Goal: Task Accomplishment & Management: Manage account settings

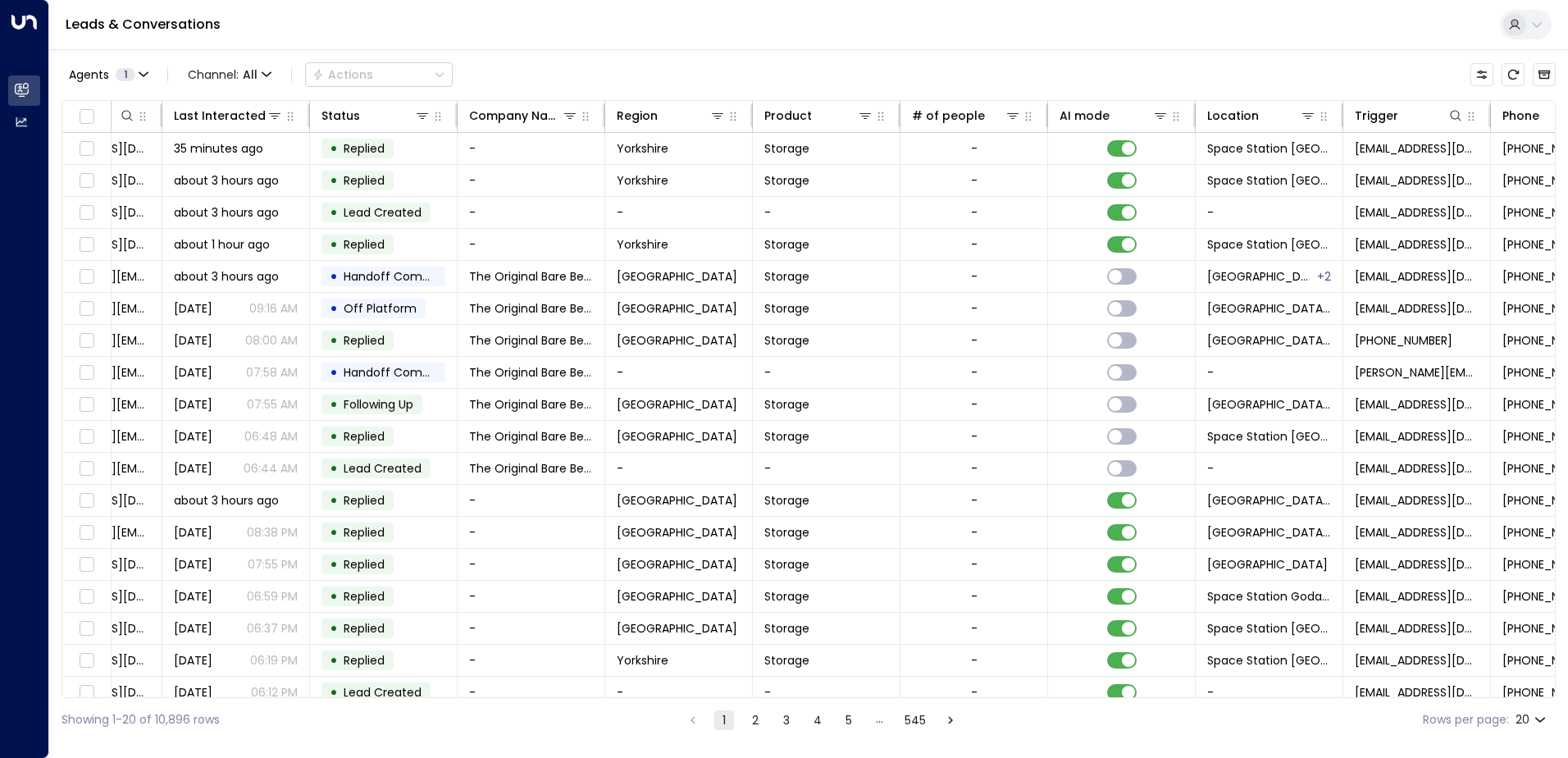
scroll to position [0, 245]
click at [1308, 115] on icon at bounding box center [1308, 116] width 13 height 13
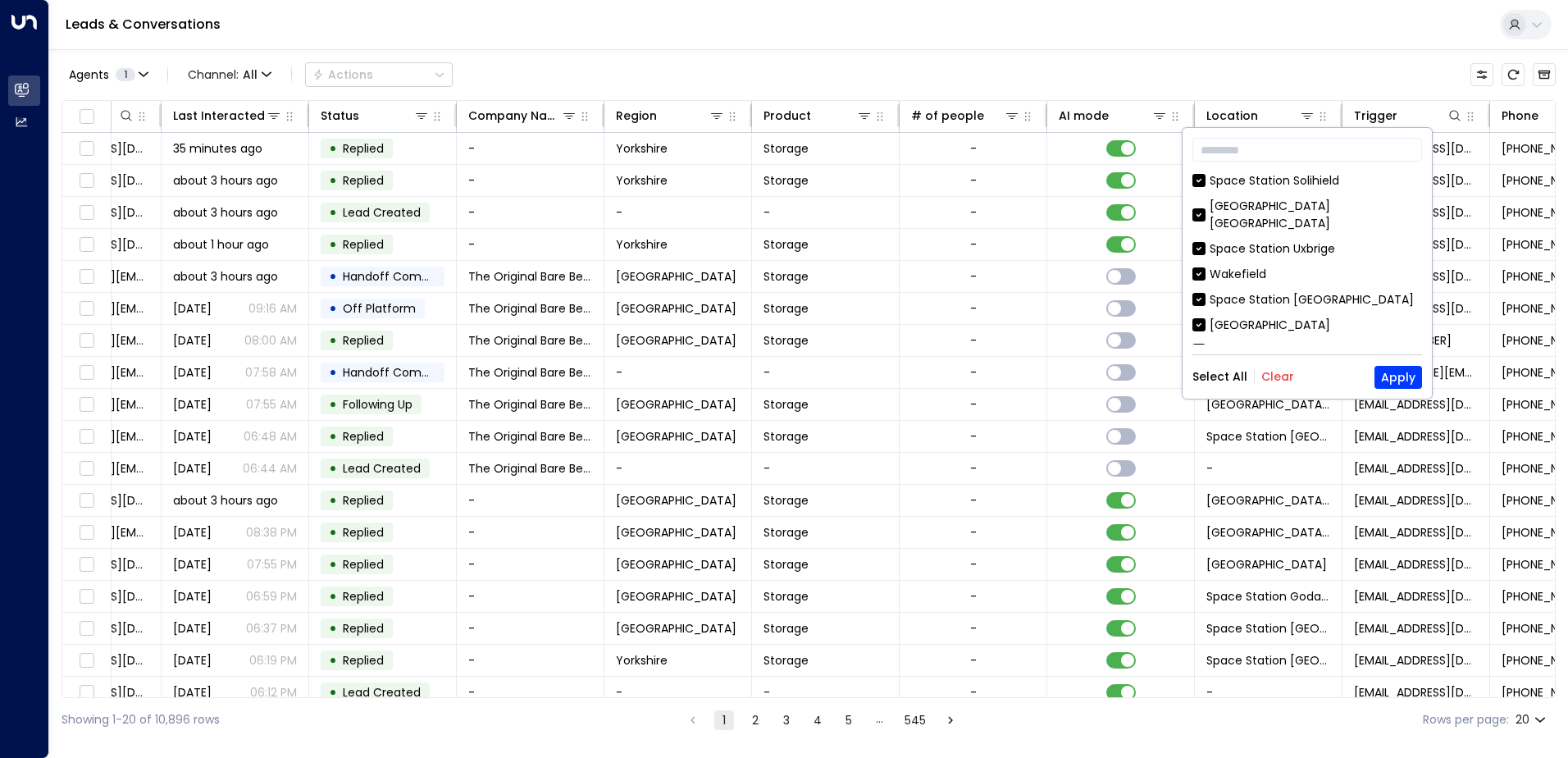
click at [1271, 371] on button "Clear" at bounding box center [1277, 377] width 33 height 13
click at [1396, 376] on button "Apply" at bounding box center [1398, 378] width 47 height 23
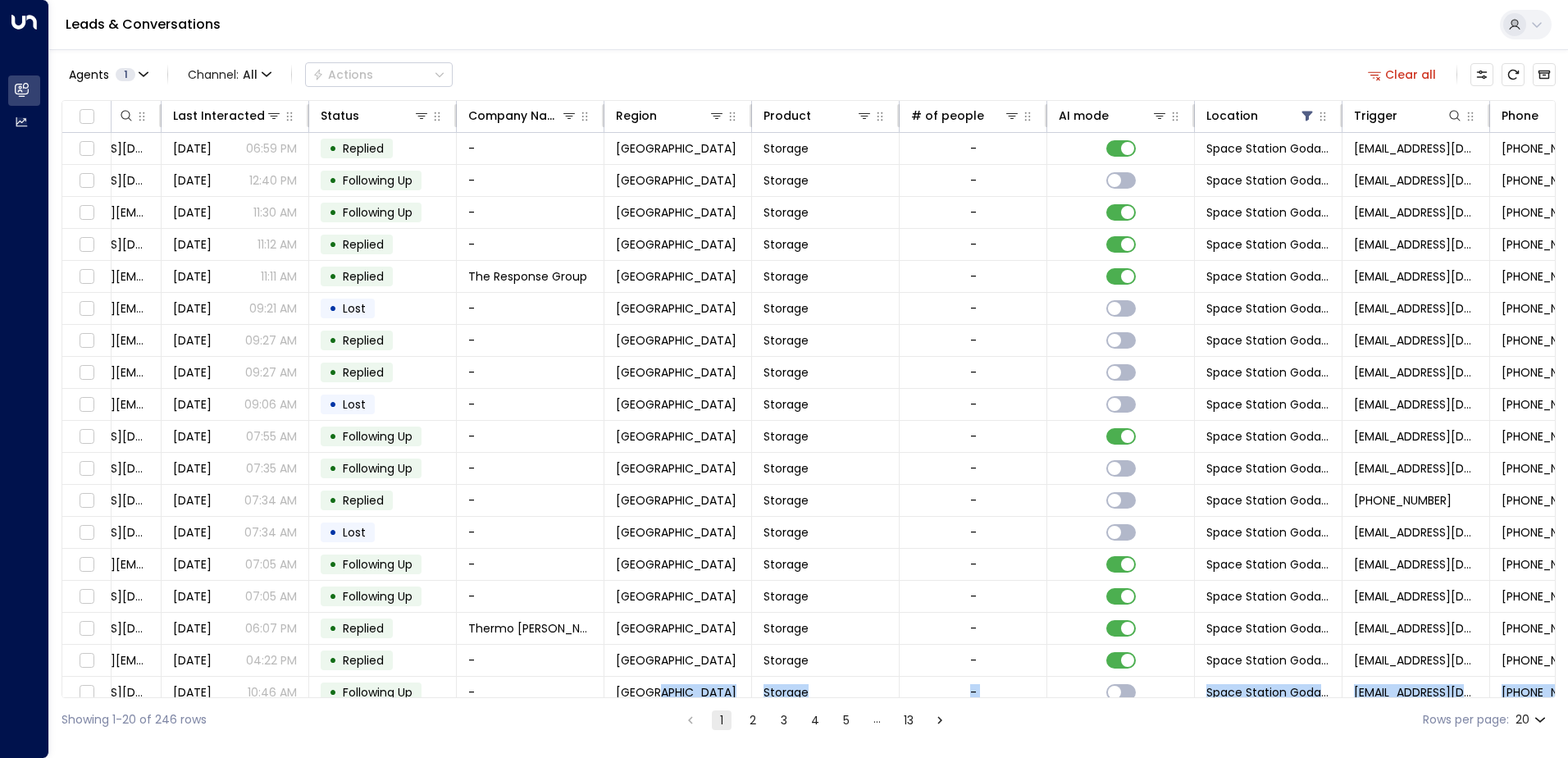
scroll to position [80, 245]
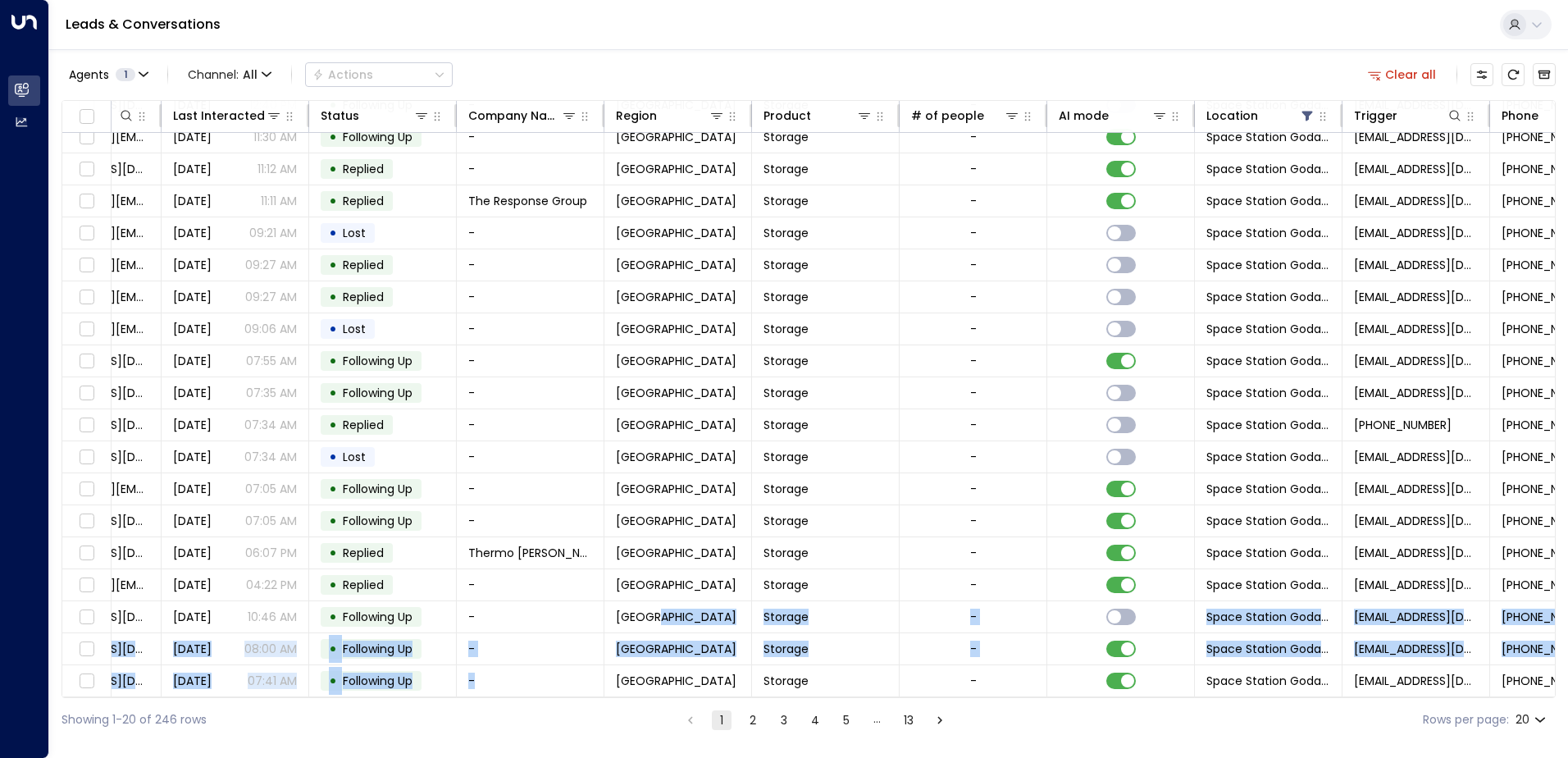
drag, startPoint x: 725, startPoint y: 698, endPoint x: 490, endPoint y: 696, distance: 235.0
click at [490, 696] on div "Lead Name Lead Email Last Interacted Status Company Name Region Product # of pe…" at bounding box center [809, 399] width 1494 height 598
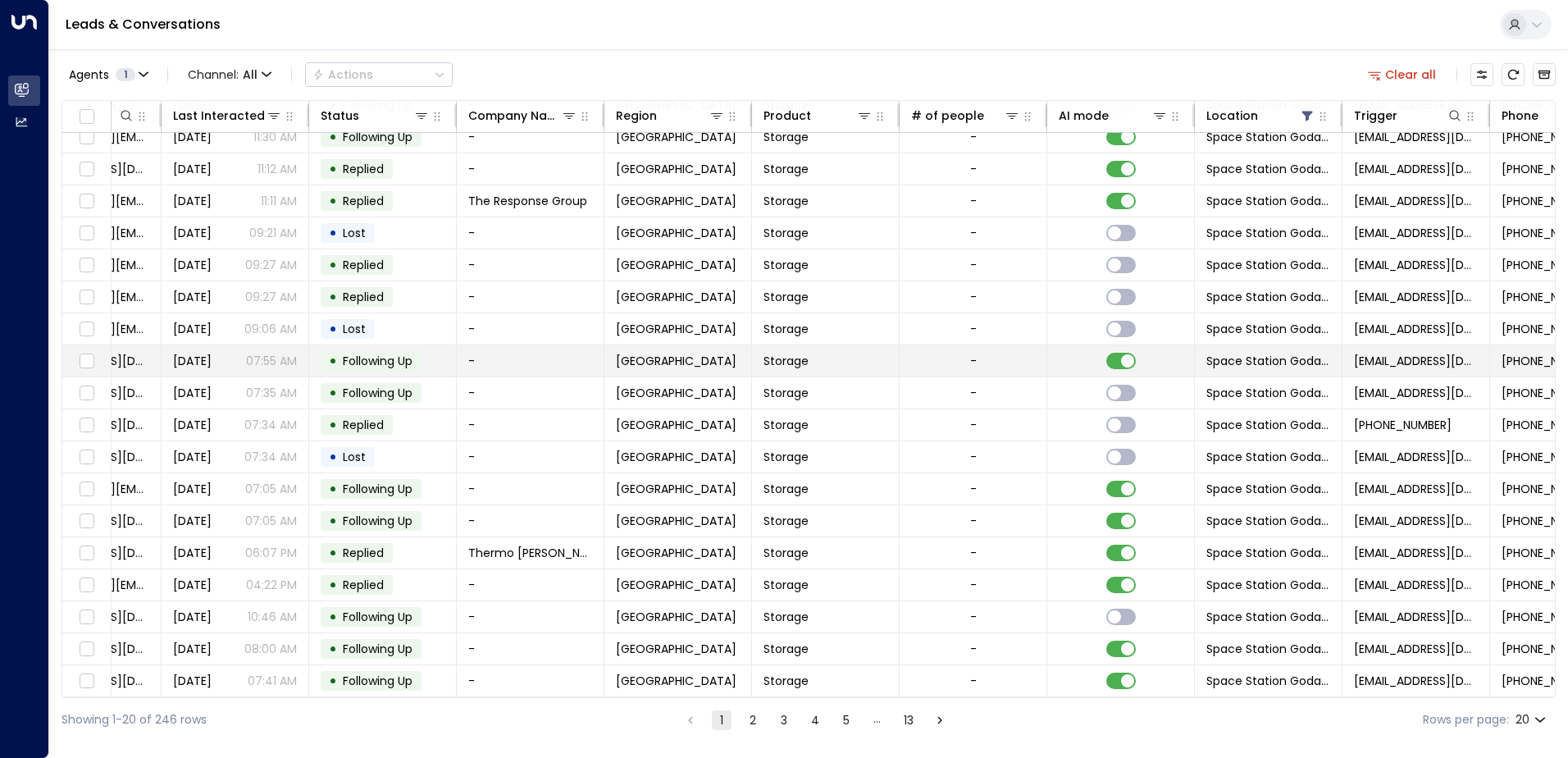
click at [482, 346] on td "-" at bounding box center [530, 361] width 147 height 31
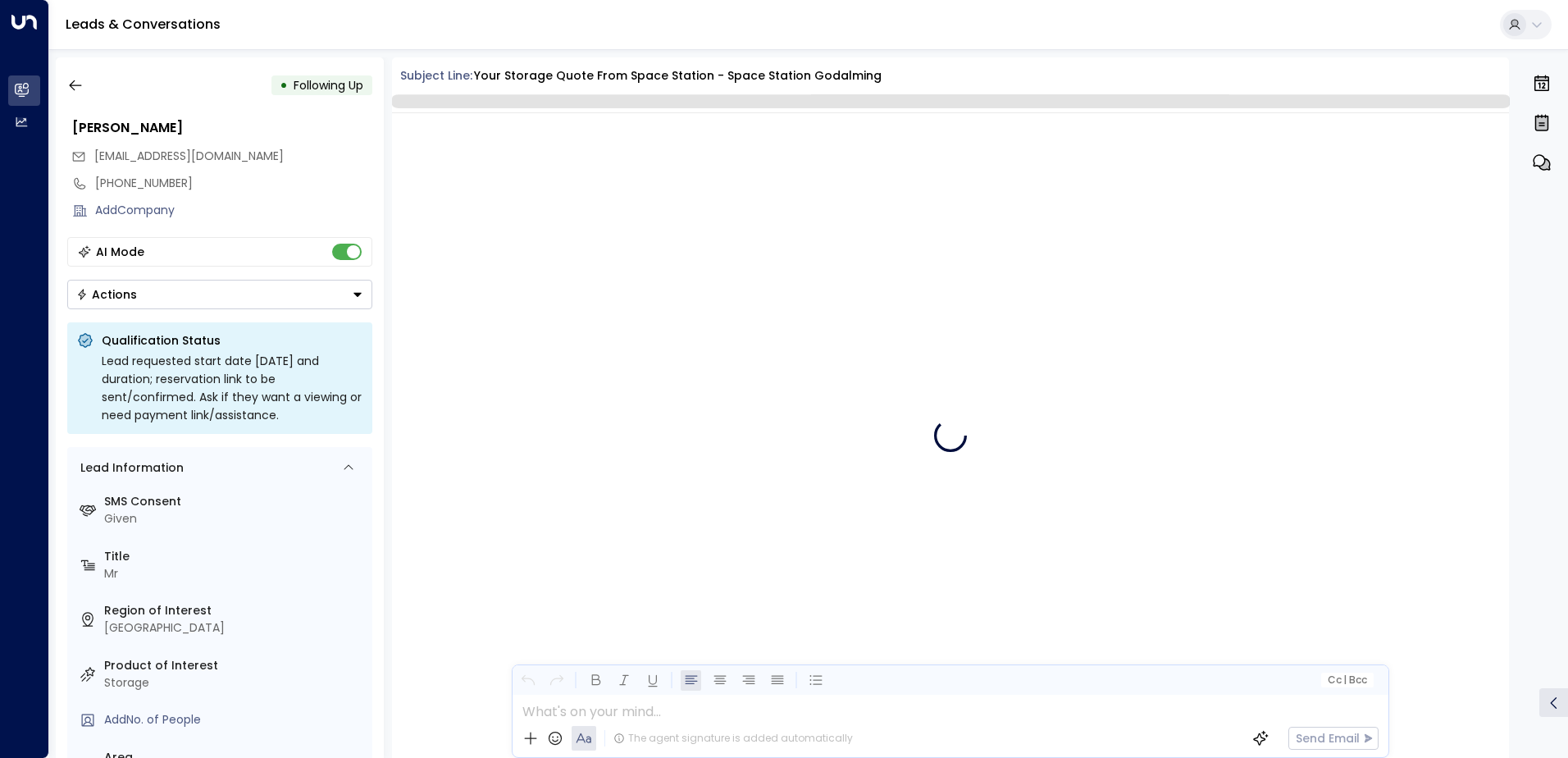
scroll to position [3374, 0]
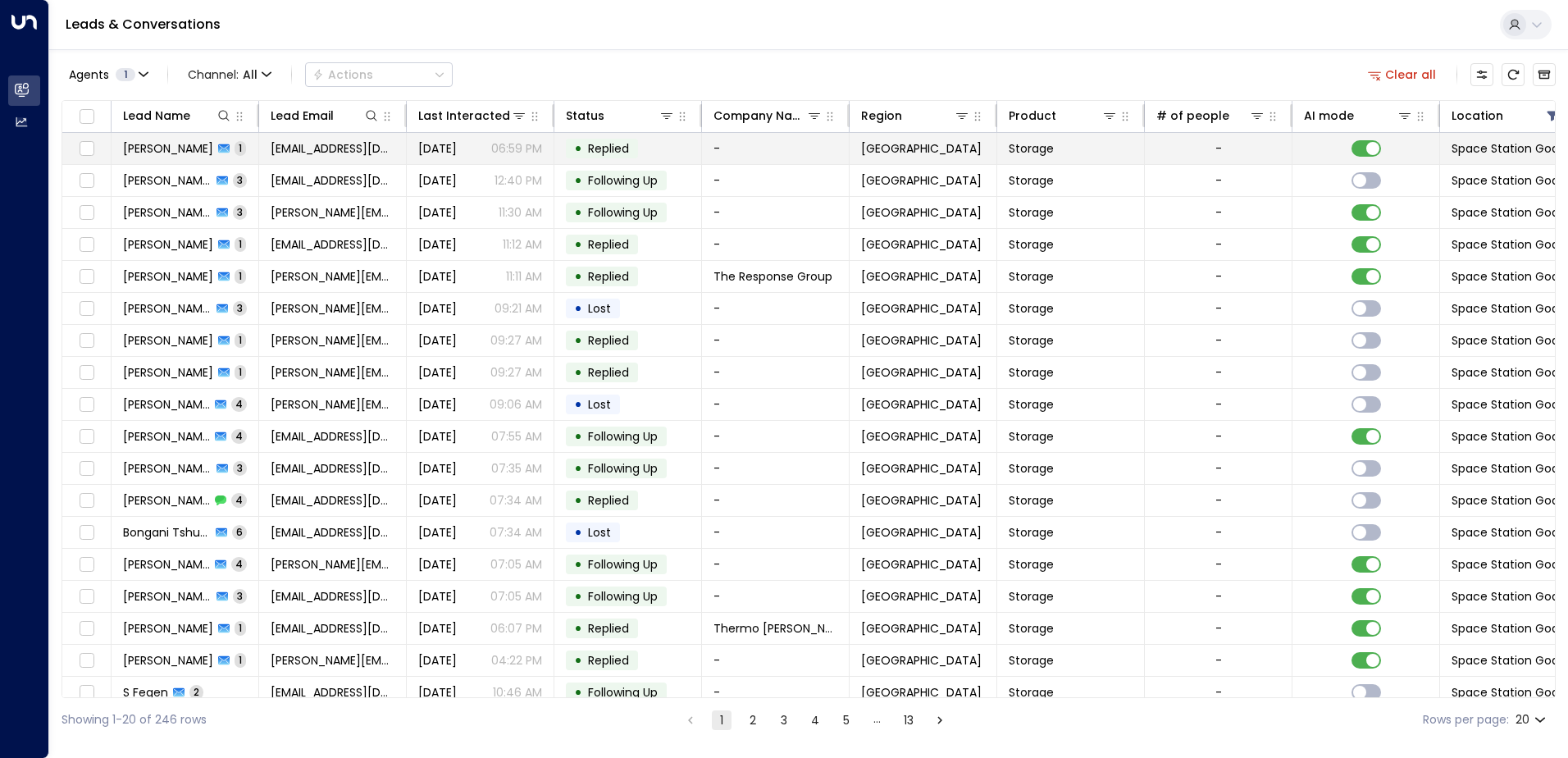
click at [612, 143] on span "Replied" at bounding box center [608, 148] width 41 height 16
